Goal: Transaction & Acquisition: Register for event/course

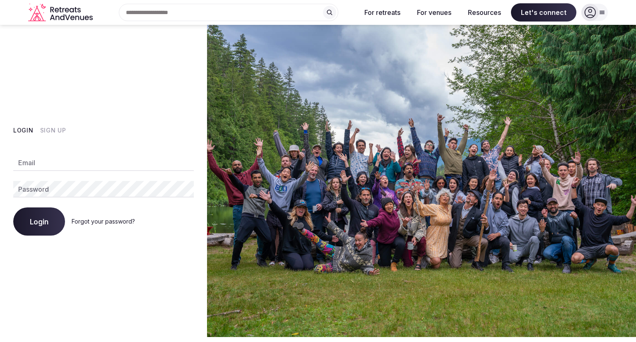
click at [98, 153] on div "Email Password Login Forgot your password?" at bounding box center [103, 190] width 181 height 91
click at [95, 156] on input "Email" at bounding box center [103, 162] width 181 height 17
click at [55, 133] on button "Sign Up" at bounding box center [53, 130] width 26 height 8
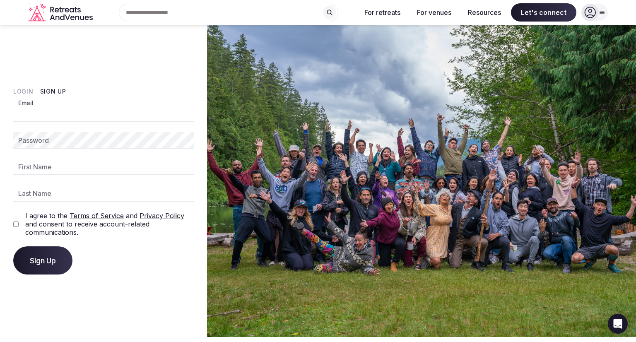
click at [59, 115] on input "Email" at bounding box center [103, 114] width 181 height 17
type input "**********"
click at [181, 337] on com-1password-button at bounding box center [318, 337] width 636 height 0
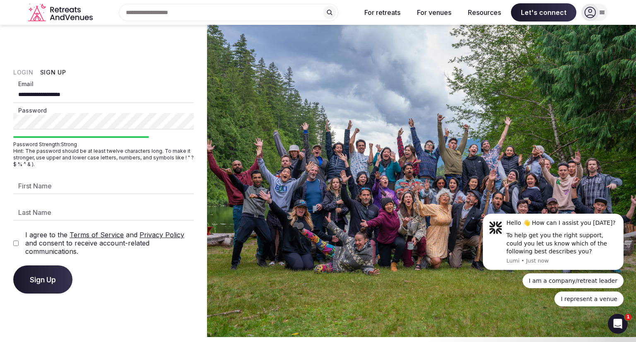
click at [73, 190] on input "First Name" at bounding box center [103, 186] width 181 height 17
type input "*******"
type input "*********"
type input "*******"
click at [60, 208] on input "*********" at bounding box center [103, 212] width 181 height 17
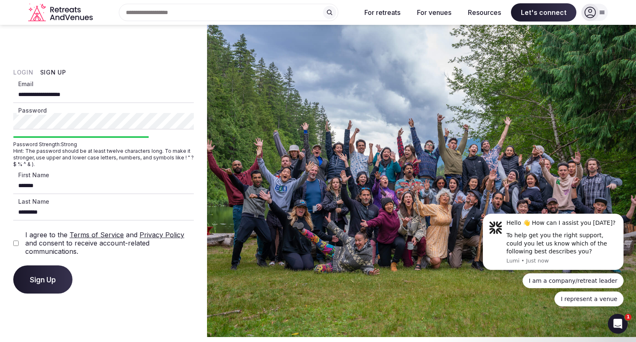
click at [60, 208] on input "*********" at bounding box center [103, 212] width 181 height 17
type input "**********"
click at [21, 243] on div "I agree to the Terms of Service and Privacy Policy and consent to receive accou…" at bounding box center [103, 243] width 181 height 25
click at [36, 274] on button "Sign Up" at bounding box center [42, 279] width 59 height 28
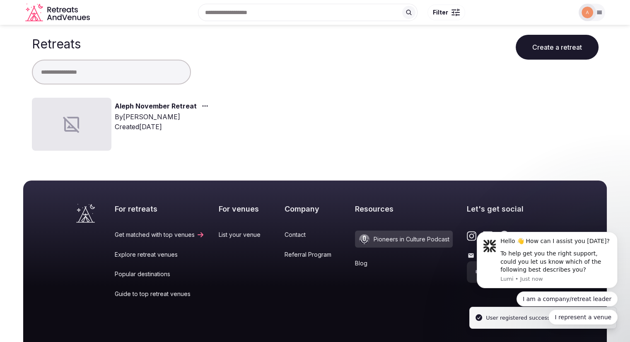
click at [128, 104] on link "Aleph November Retreat" at bounding box center [156, 106] width 82 height 11
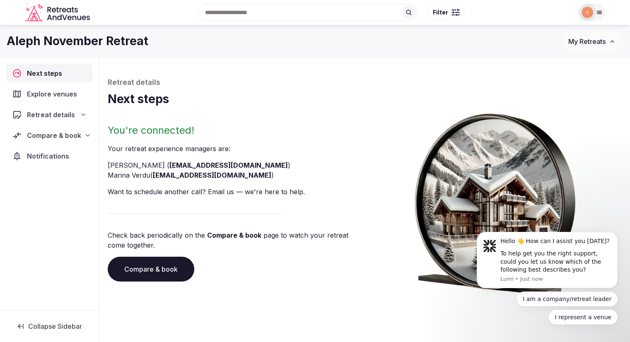
click at [42, 96] on span "Explore venues" at bounding box center [53, 94] width 53 height 10
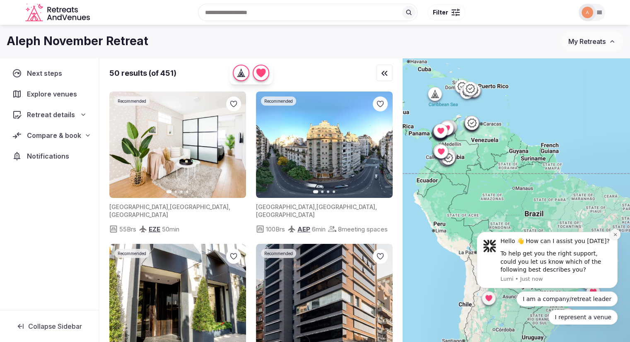
click at [616, 238] on button "Dismiss notification" at bounding box center [615, 234] width 11 height 11
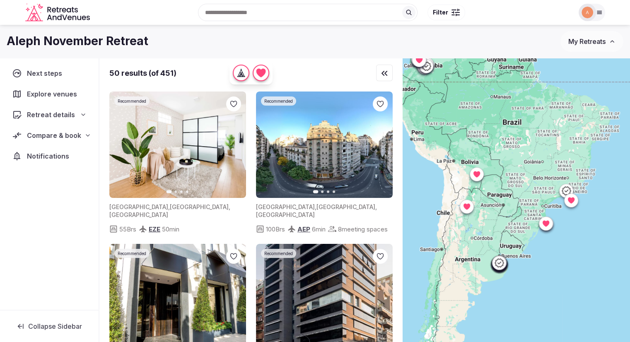
drag, startPoint x: 595, startPoint y: 242, endPoint x: 571, endPoint y: 144, distance: 100.4
click at [571, 144] on div at bounding box center [516, 214] width 227 height 312
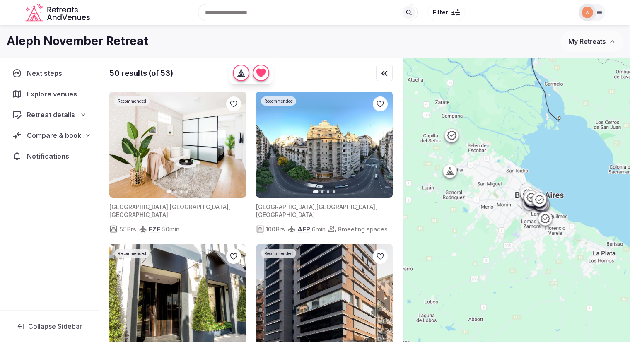
click at [456, 138] on icon at bounding box center [451, 135] width 9 height 9
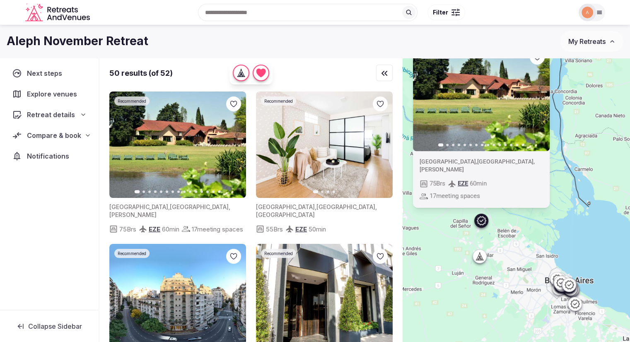
drag, startPoint x: 473, startPoint y: 162, endPoint x: 491, endPoint y: 223, distance: 63.8
click at [536, 104] on button "Next slide" at bounding box center [537, 97] width 13 height 13
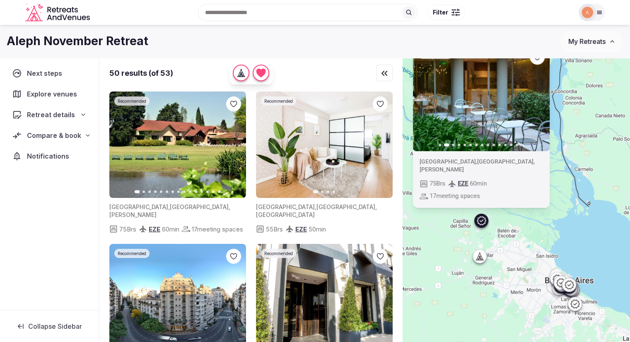
click at [536, 104] on button "Next slide" at bounding box center [537, 97] width 13 height 13
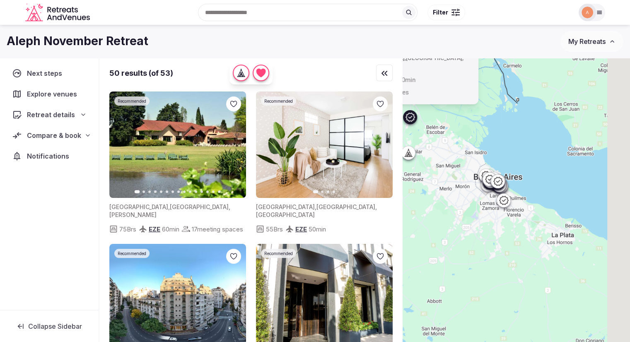
drag, startPoint x: 589, startPoint y: 275, endPoint x: 517, endPoint y: 168, distance: 129.6
click at [517, 168] on div "Recommended Previous slide Next slide [GEOGRAPHIC_DATA] , [GEOGRAPHIC_DATA] , […" at bounding box center [516, 214] width 227 height 312
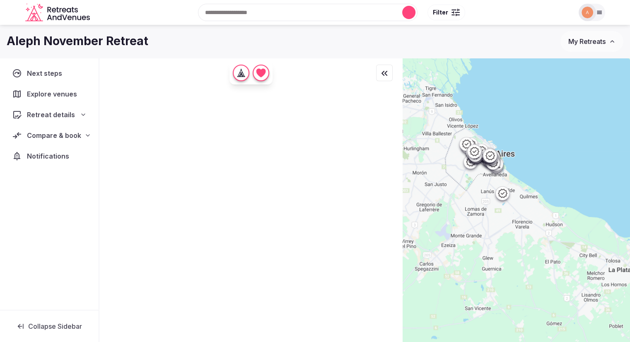
click at [504, 193] on icon at bounding box center [501, 193] width 9 height 9
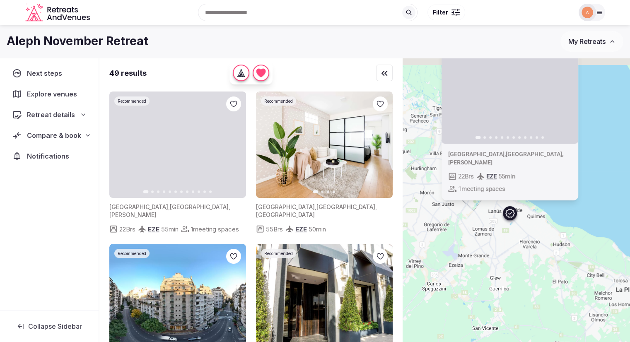
drag, startPoint x: 454, startPoint y: 196, endPoint x: 472, endPoint y: 246, distance: 53.7
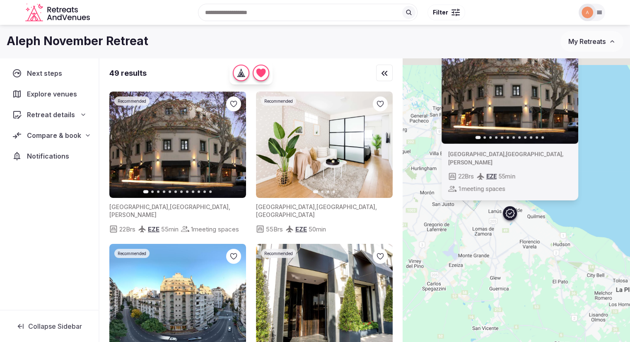
click at [472, 246] on div "Recommended Previous slide Next slide [GEOGRAPHIC_DATA] , [GEOGRAPHIC_DATA] , […" at bounding box center [516, 214] width 227 height 312
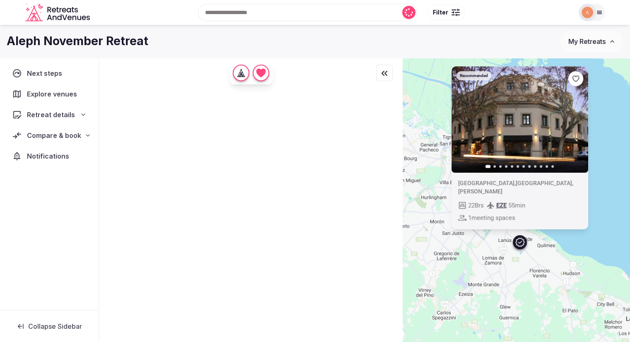
click at [445, 189] on div "Recommended Previous slide Next slide [GEOGRAPHIC_DATA] , [GEOGRAPHIC_DATA] , […" at bounding box center [516, 214] width 227 height 312
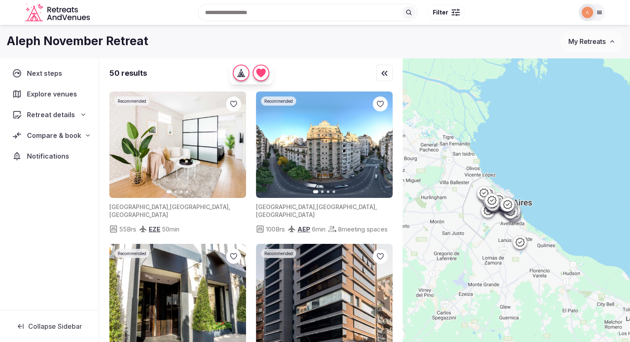
click at [486, 191] on icon at bounding box center [483, 193] width 10 height 10
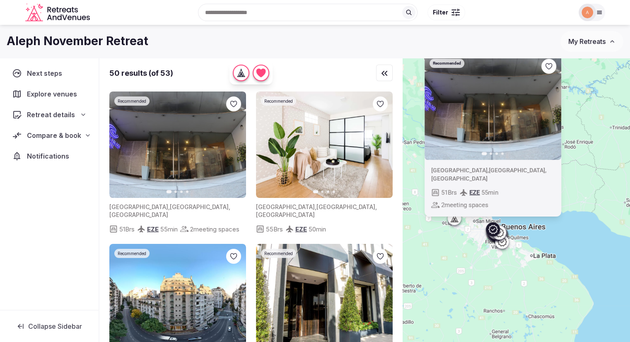
drag, startPoint x: 450, startPoint y: 241, endPoint x: 484, endPoint y: 261, distance: 39.6
click at [484, 261] on div "Recommended Previous slide Next slide [GEOGRAPHIC_DATA] , [GEOGRAPHIC_DATA] , […" at bounding box center [516, 214] width 227 height 312
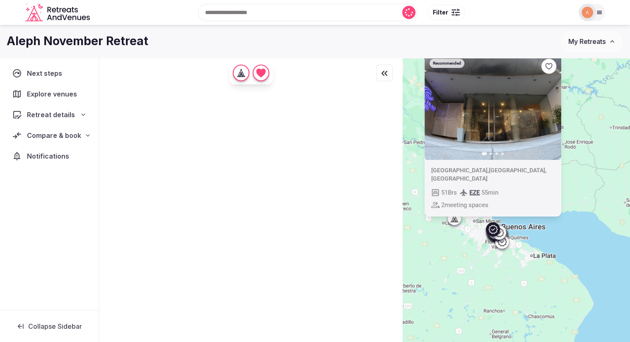
click at [460, 222] on div at bounding box center [453, 218] width 13 height 13
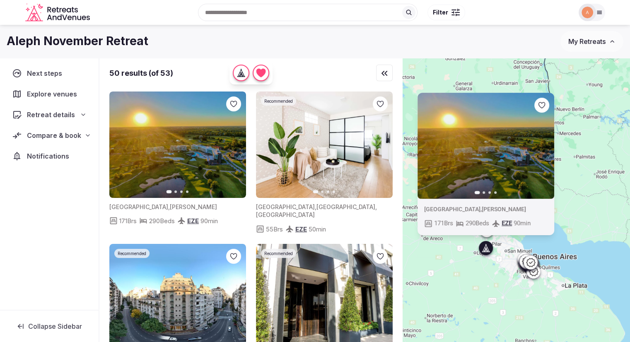
drag, startPoint x: 456, startPoint y: 241, endPoint x: 494, endPoint y: 277, distance: 51.5
click at [494, 277] on div "Previous slide Next slide [GEOGRAPHIC_DATA] , [PERSON_NAME] 171 Brs 290 Beds EZ…" at bounding box center [516, 214] width 227 height 312
click at [545, 148] on icon "button" at bounding box center [542, 145] width 7 height 7
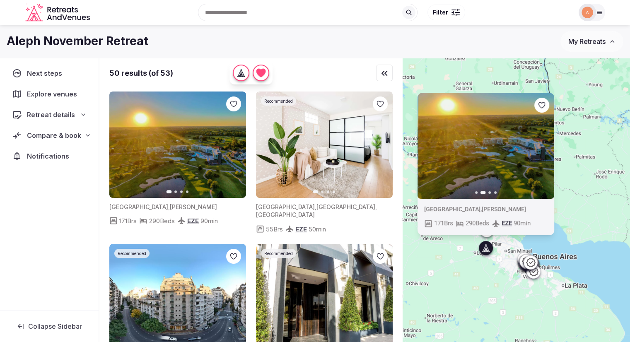
click at [545, 148] on icon "button" at bounding box center [542, 145] width 7 height 7
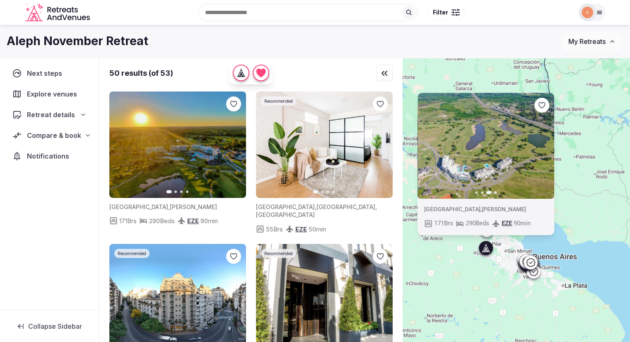
click at [545, 148] on icon "button" at bounding box center [542, 145] width 7 height 7
